Goal: Transaction & Acquisition: Purchase product/service

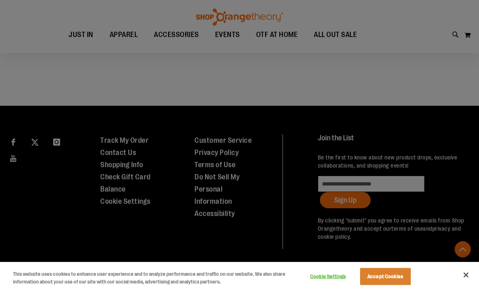
scroll to position [661, 0]
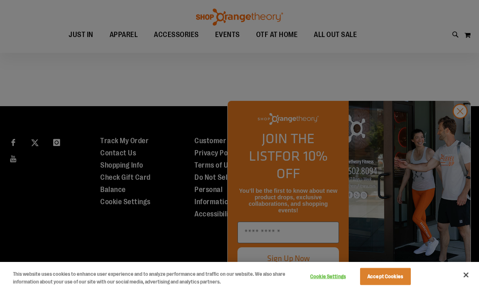
click at [460, 128] on div at bounding box center [239, 145] width 479 height 290
click at [458, 129] on div at bounding box center [239, 145] width 479 height 290
click at [385, 275] on button "Accept Cookies" at bounding box center [385, 276] width 51 height 17
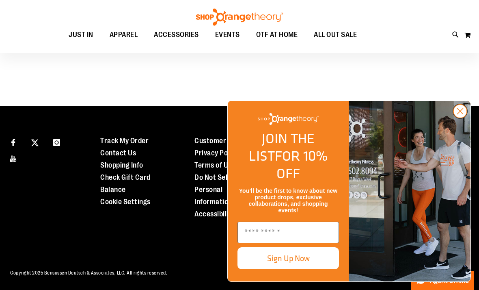
click at [460, 118] on circle "Close dialog" at bounding box center [460, 110] width 13 height 13
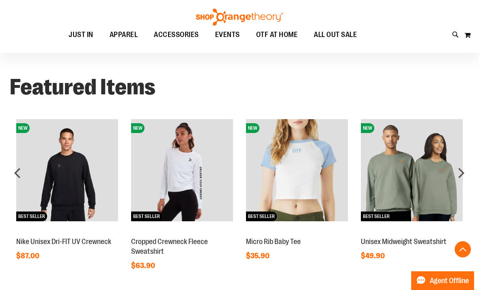
scroll to position [431, 0]
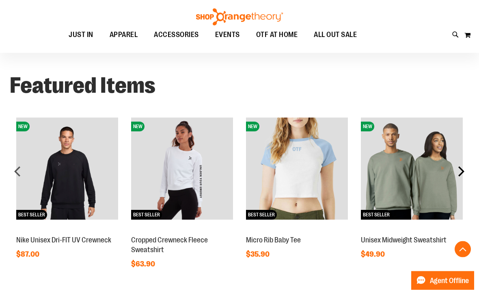
click at [464, 170] on div "next" at bounding box center [461, 171] width 16 height 16
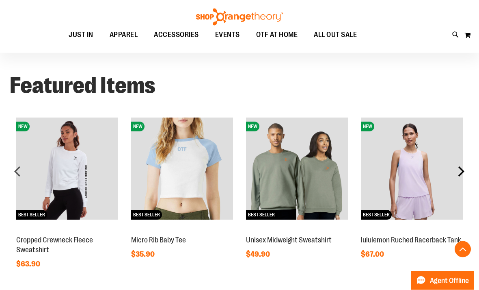
click at [459, 170] on div "next" at bounding box center [461, 171] width 16 height 16
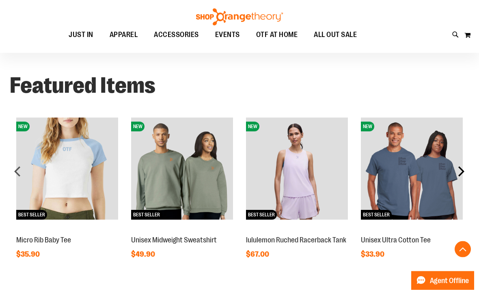
click at [461, 171] on div "next" at bounding box center [461, 171] width 16 height 16
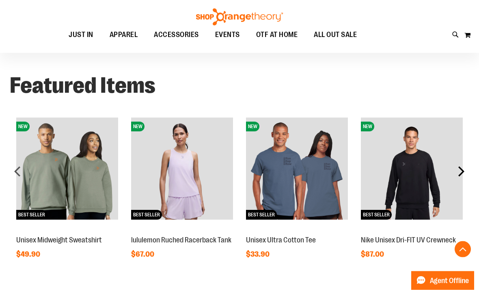
click at [461, 170] on div "next" at bounding box center [461, 171] width 16 height 16
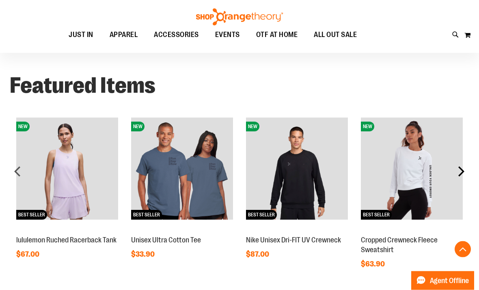
click at [462, 169] on div "next" at bounding box center [461, 171] width 16 height 16
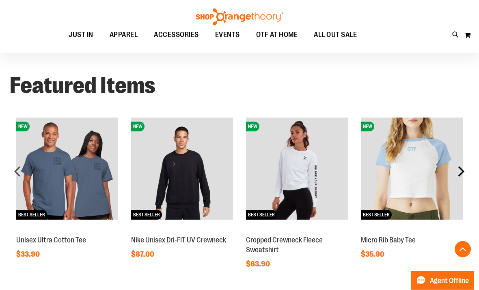
click at [462, 167] on div "next" at bounding box center [461, 171] width 16 height 16
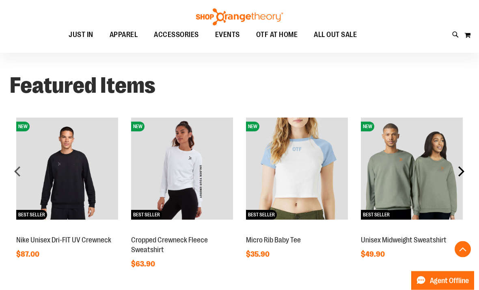
click at [459, 168] on div "next" at bounding box center [461, 171] width 16 height 16
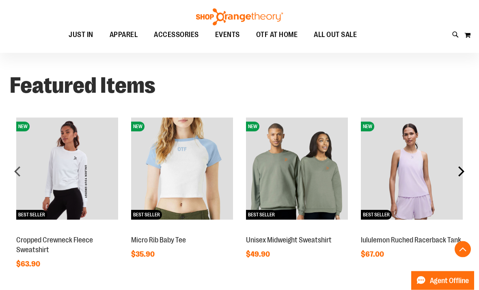
click at [463, 163] on div "next" at bounding box center [461, 171] width 16 height 16
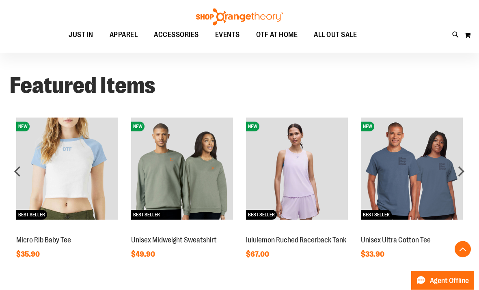
click at [312, 184] on img at bounding box center [297, 169] width 102 height 102
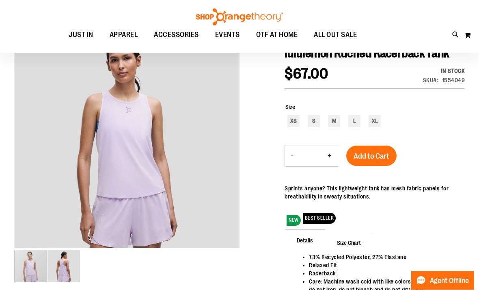
scroll to position [95, 0]
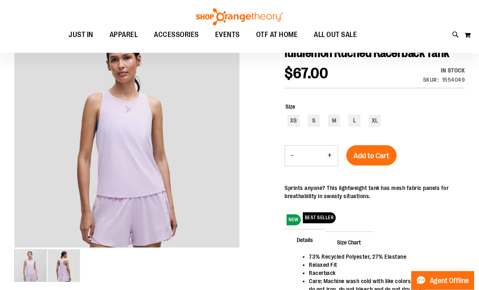
click at [32, 259] on div "carousel" at bounding box center [30, 265] width 32 height 32
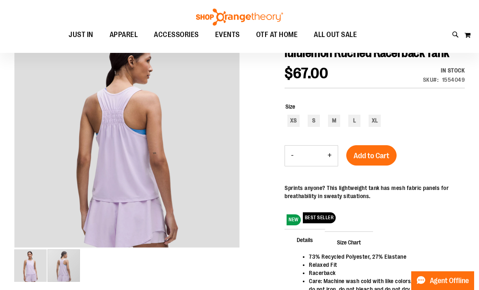
click at [70, 268] on img "image 2 of 2" at bounding box center [64, 265] width 32 height 32
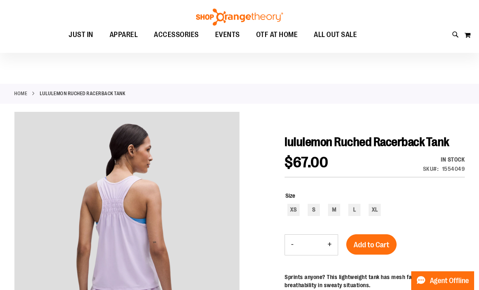
scroll to position [0, 0]
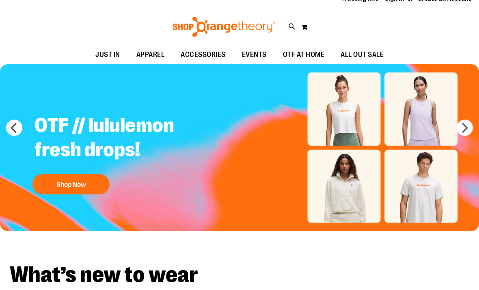
scroll to position [26, 0]
click at [468, 126] on button "next" at bounding box center [465, 127] width 16 height 16
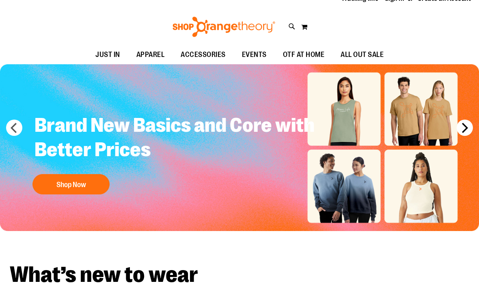
click at [466, 126] on button "next" at bounding box center [465, 127] width 16 height 16
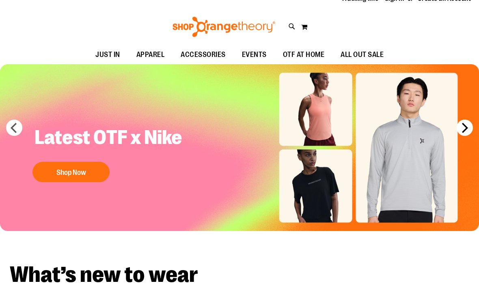
click at [463, 125] on button "next" at bounding box center [465, 127] width 16 height 16
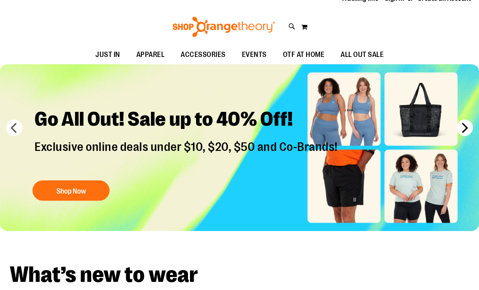
click at [470, 128] on button "next" at bounding box center [465, 127] width 16 height 16
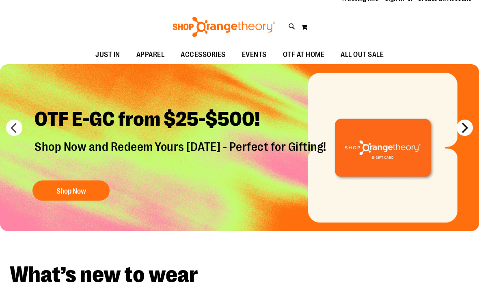
click at [463, 127] on button "next" at bounding box center [465, 127] width 16 height 16
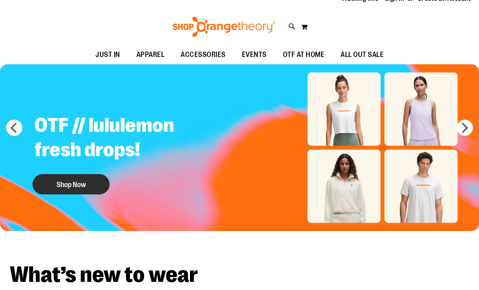
click at [96, 184] on button "Shop Now" at bounding box center [70, 184] width 77 height 20
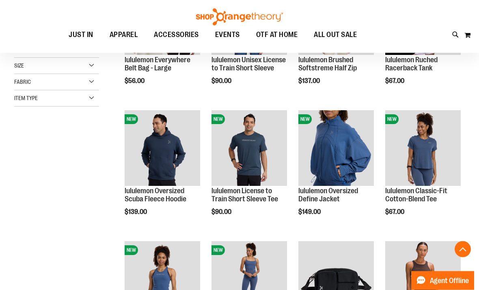
scroll to position [186, 0]
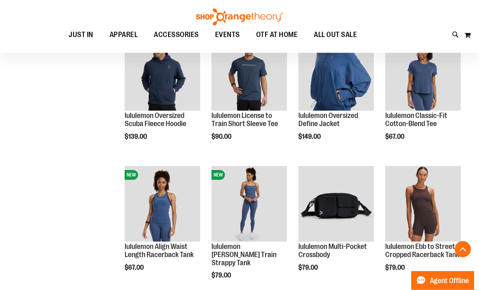
scroll to position [261, 0]
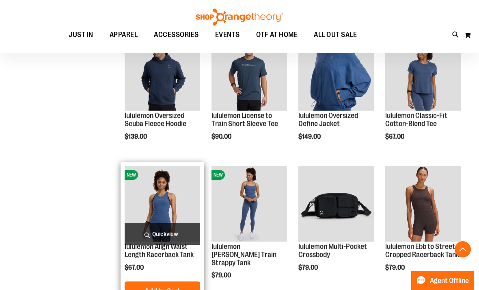
click at [169, 202] on img "product" at bounding box center [163, 204] width 76 height 76
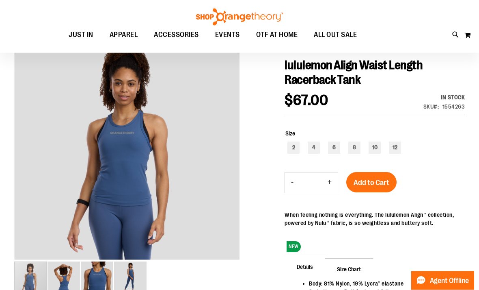
scroll to position [83, 0]
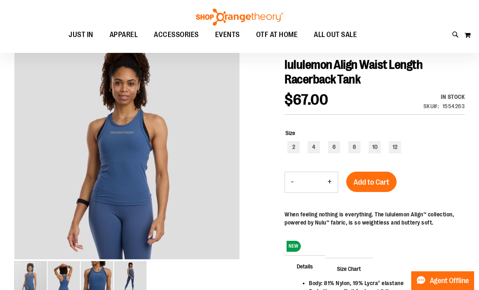
click at [47, 272] on div "carousel" at bounding box center [30, 277] width 32 height 32
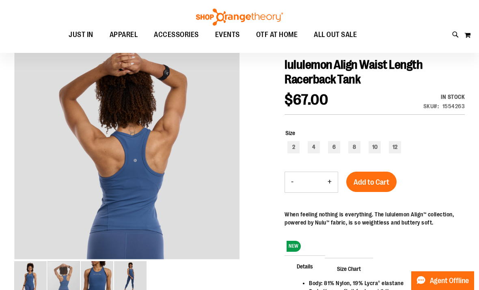
click at [105, 287] on img "image 3 of 4" at bounding box center [97, 277] width 32 height 32
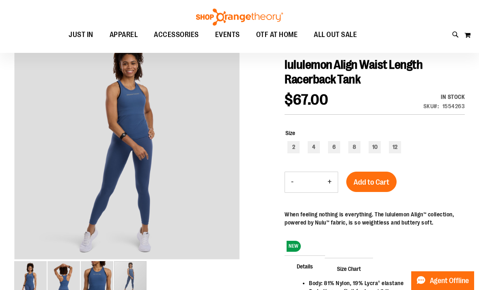
click at [139, 284] on img "image 4 of 4" at bounding box center [130, 277] width 32 height 32
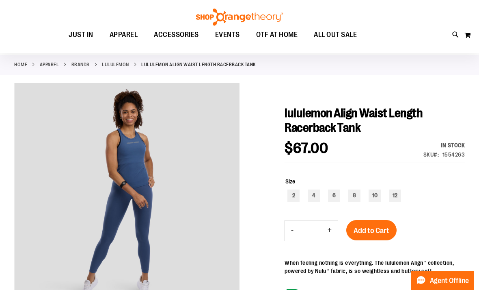
scroll to position [0, 0]
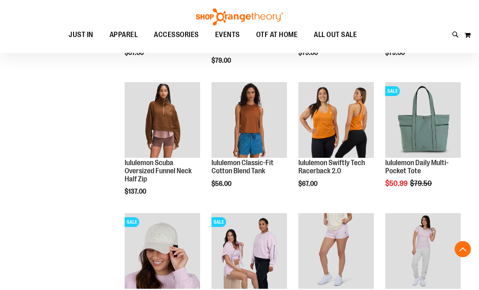
scroll to position [476, 0]
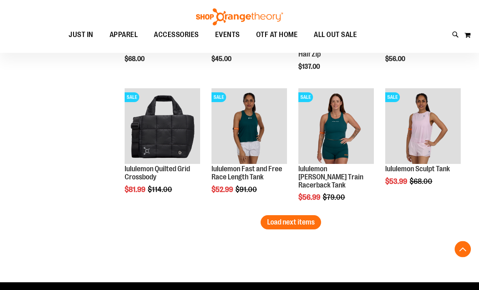
scroll to position [1124, 0]
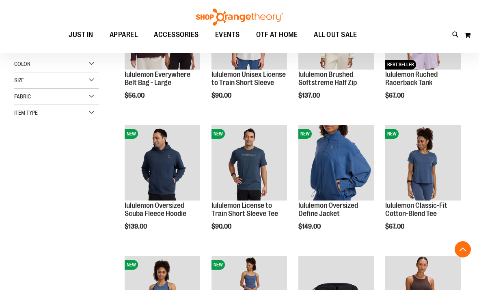
scroll to position [171, 0]
